Goal: Task Accomplishment & Management: Use online tool/utility

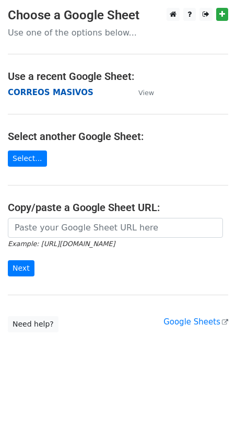
click at [25, 96] on strong "CORREOS MASIVOS" at bounding box center [51, 92] width 86 height 9
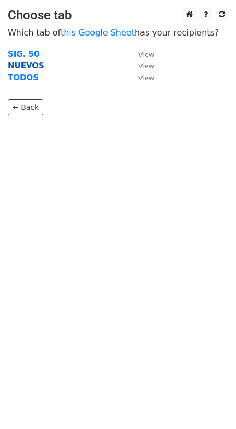
click at [23, 67] on strong "NUEVOS" at bounding box center [26, 65] width 37 height 9
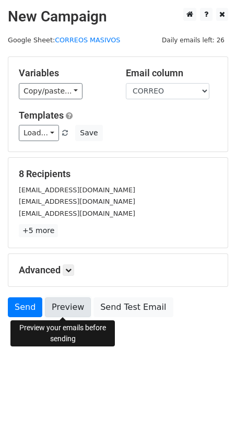
click at [63, 309] on link "Preview" at bounding box center [68, 307] width 46 height 20
click at [54, 308] on link "Preview" at bounding box center [68, 307] width 46 height 20
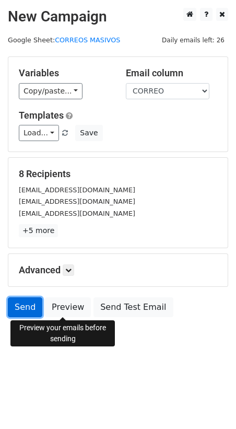
click at [27, 305] on link "Send" at bounding box center [25, 307] width 34 height 20
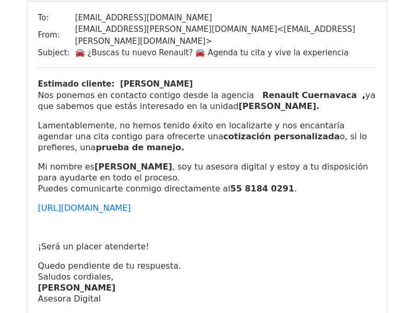
scroll to position [104, 0]
